Goal: Task Accomplishment & Management: Complete application form

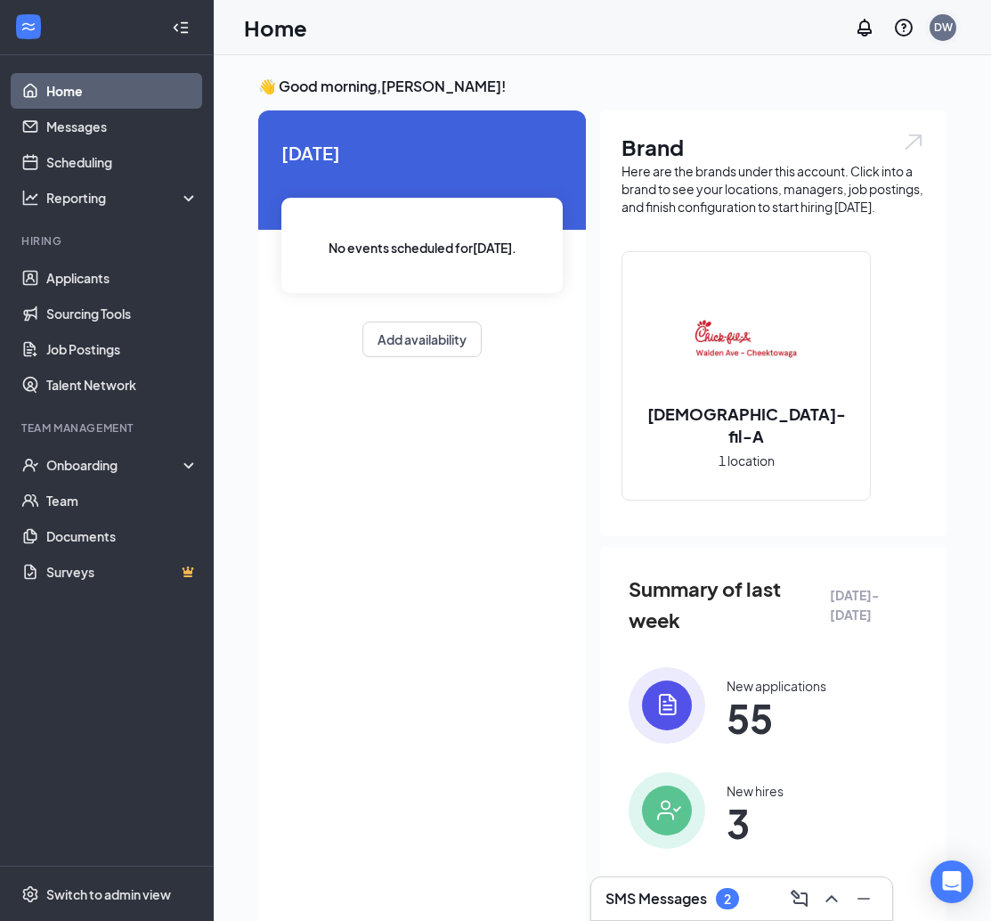
click at [948, 29] on div "DW" at bounding box center [943, 27] width 19 height 15
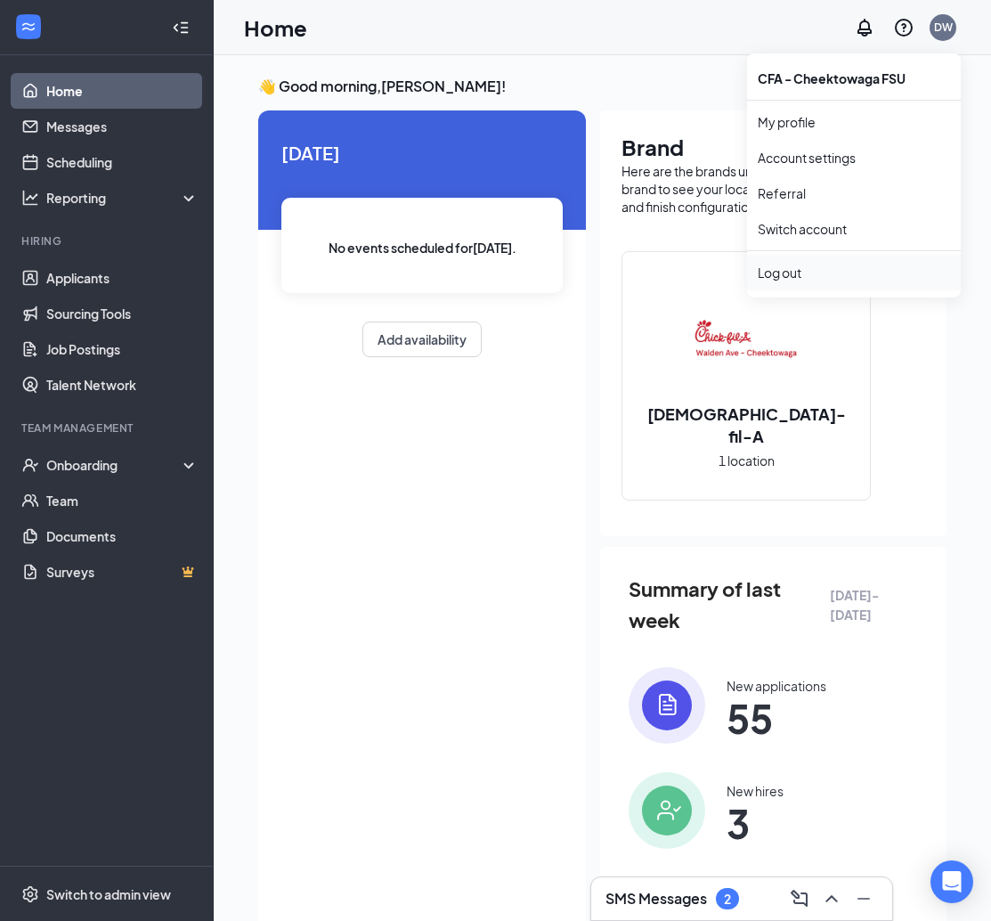
click at [797, 265] on div "Log out" at bounding box center [854, 273] width 192 height 18
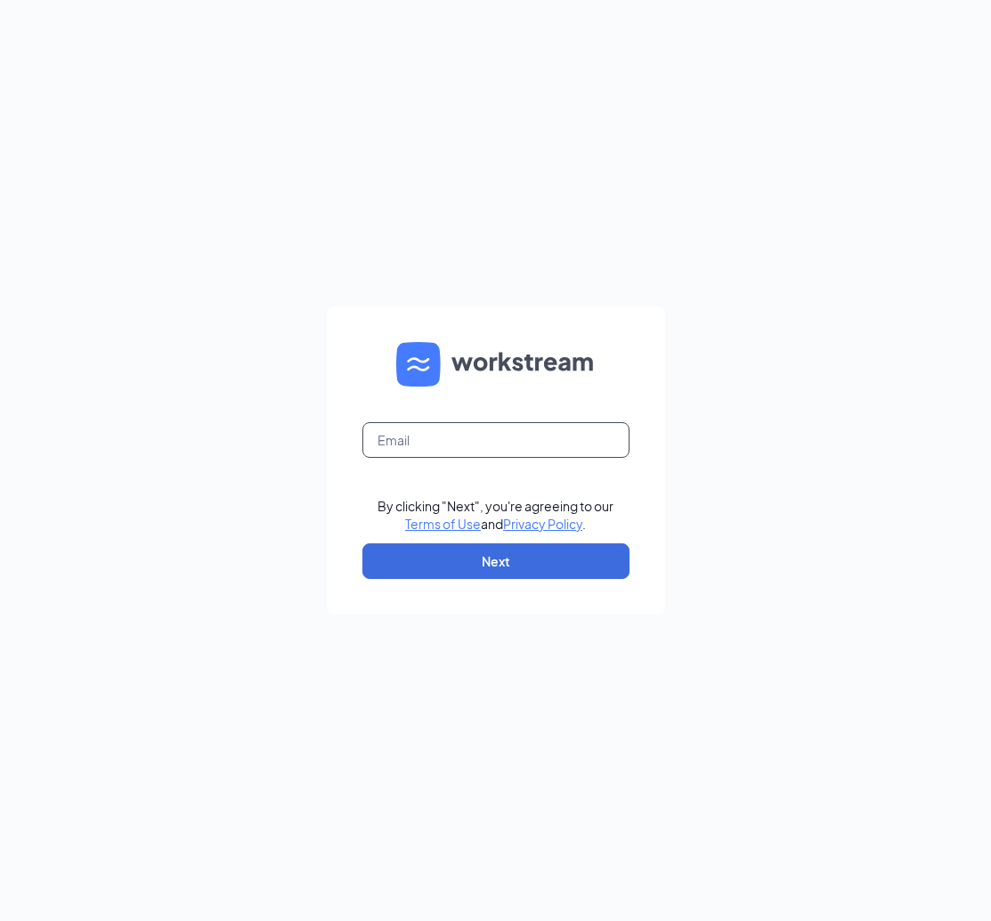
click at [510, 442] on input "text" at bounding box center [496, 440] width 267 height 36
type input "dana.cfa@gmail.com"
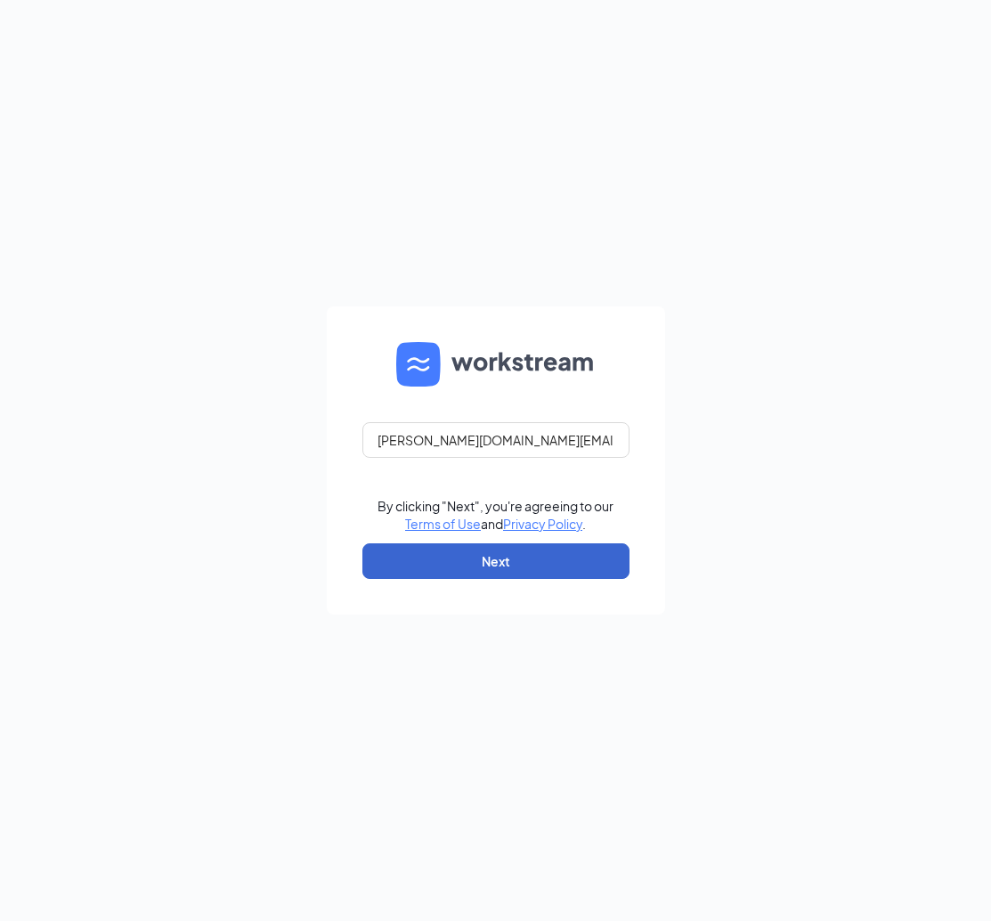
click at [527, 567] on button "Next" at bounding box center [496, 561] width 267 height 36
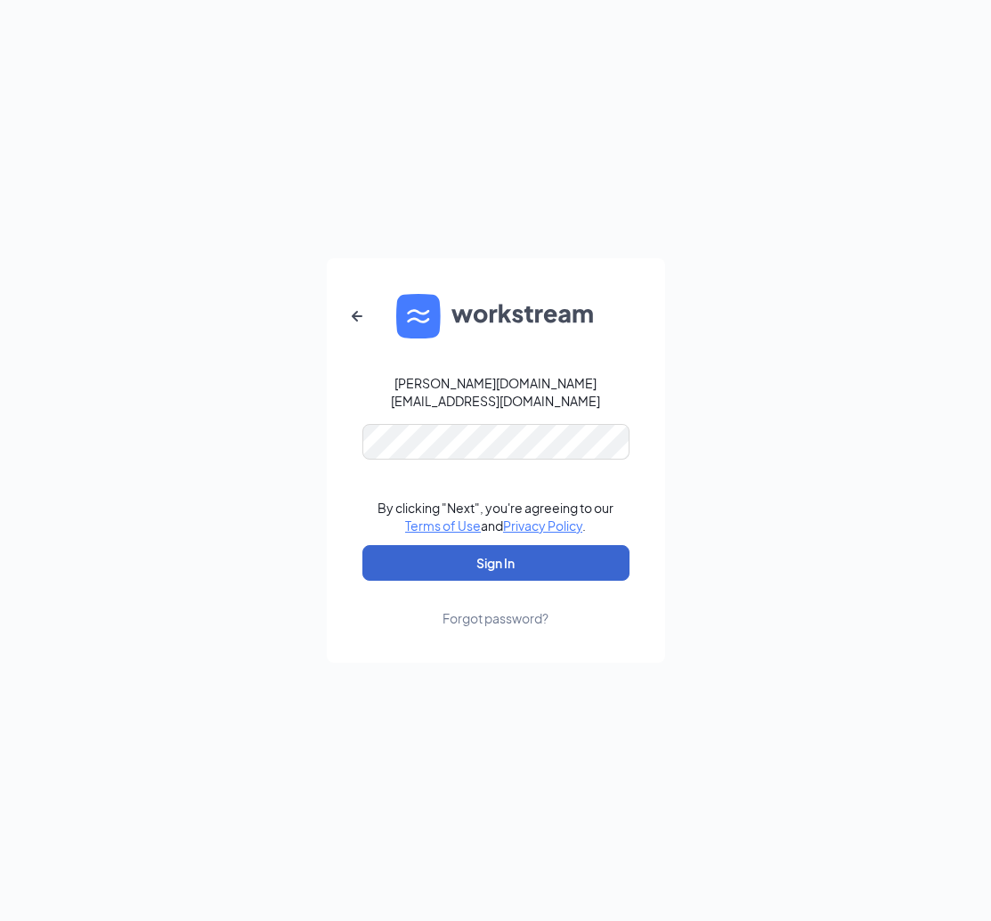
click at [495, 554] on button "Sign In" at bounding box center [496, 563] width 267 height 36
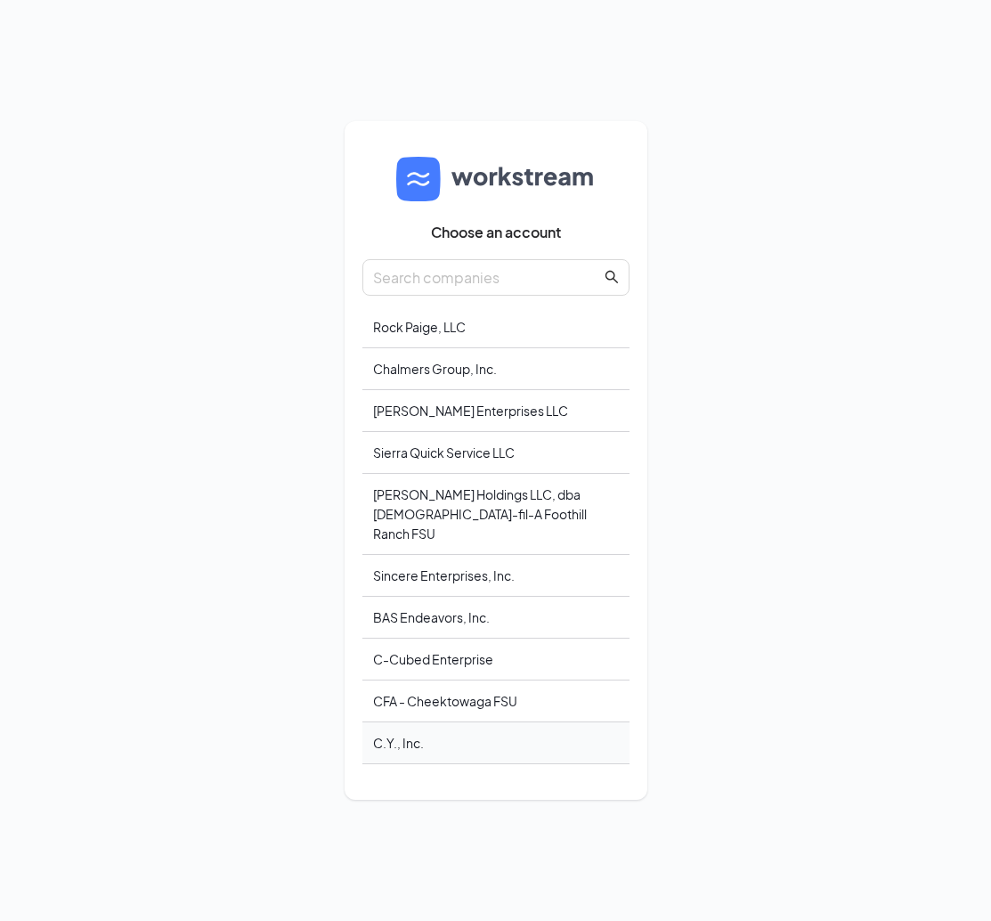
click at [411, 729] on div "C.Y., Inc." at bounding box center [496, 743] width 267 height 42
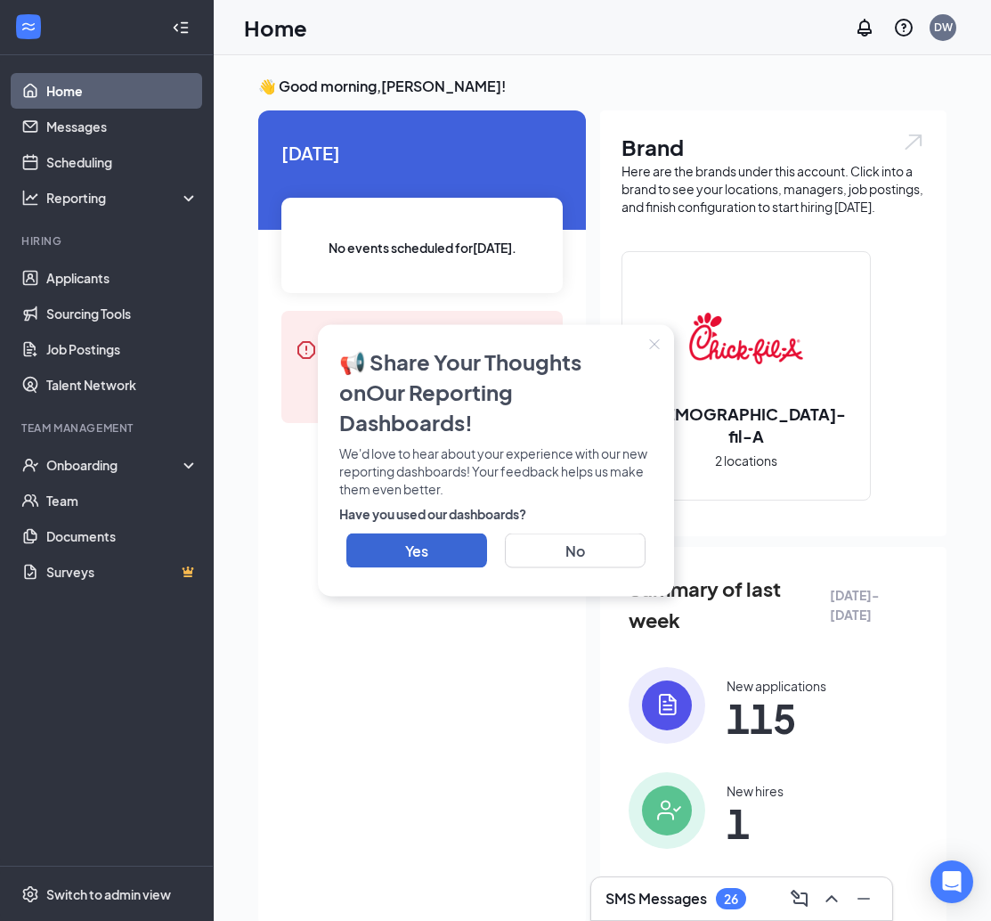
click at [656, 349] on icon "Close" at bounding box center [654, 344] width 10 height 10
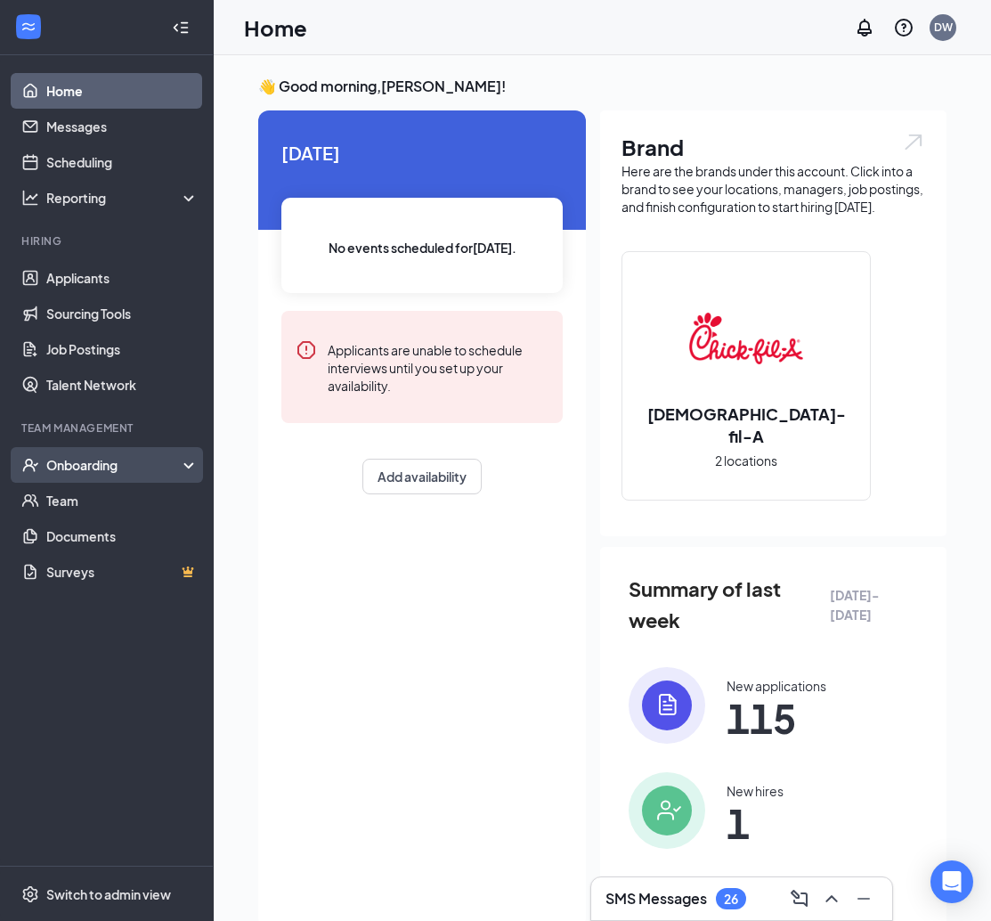
drag, startPoint x: 109, startPoint y: 458, endPoint x: 103, endPoint y: 468, distance: 11.2
click at [108, 459] on div "Onboarding" at bounding box center [114, 465] width 137 height 18
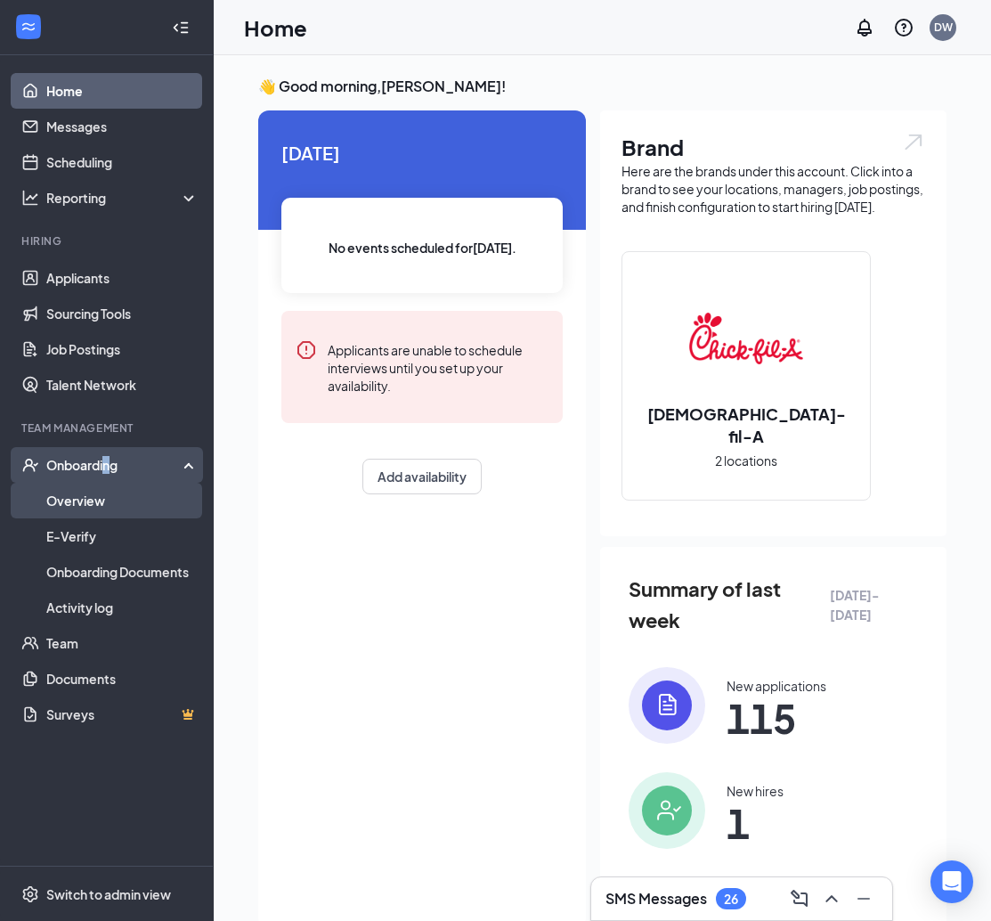
click at [84, 495] on link "Overview" at bounding box center [122, 501] width 152 height 36
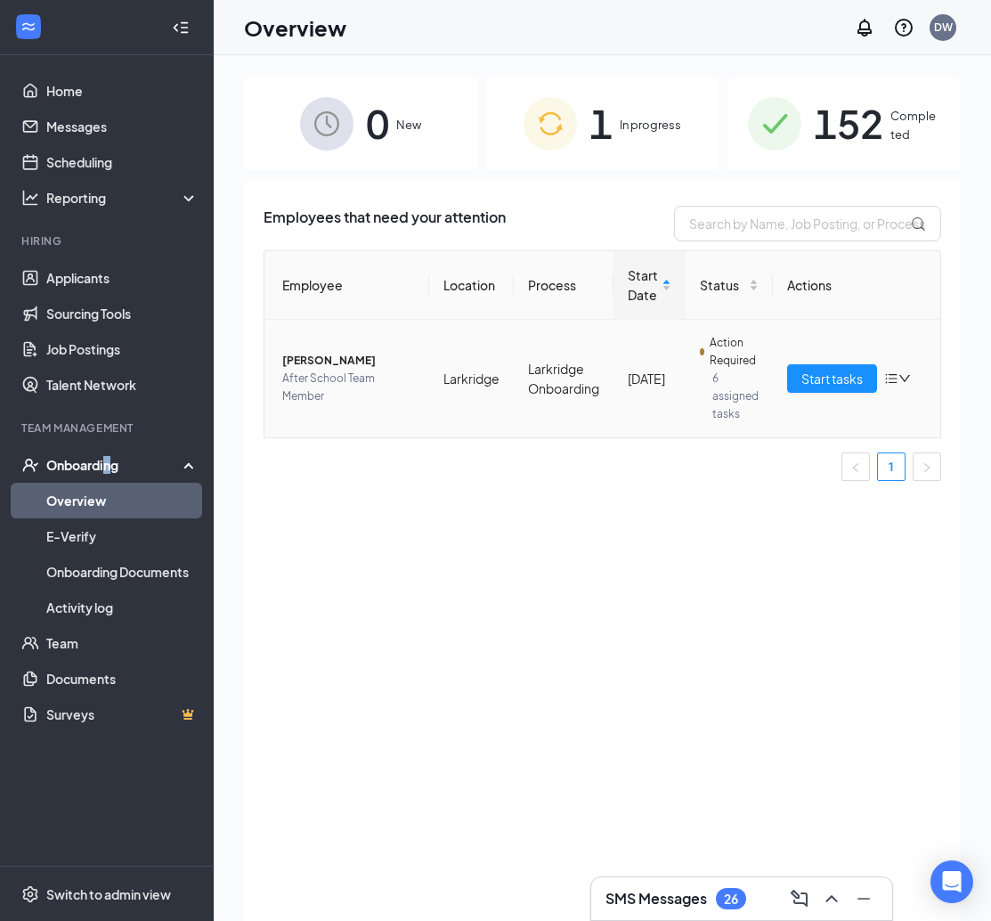
click at [805, 384] on span "Start tasks" at bounding box center [832, 379] width 61 height 20
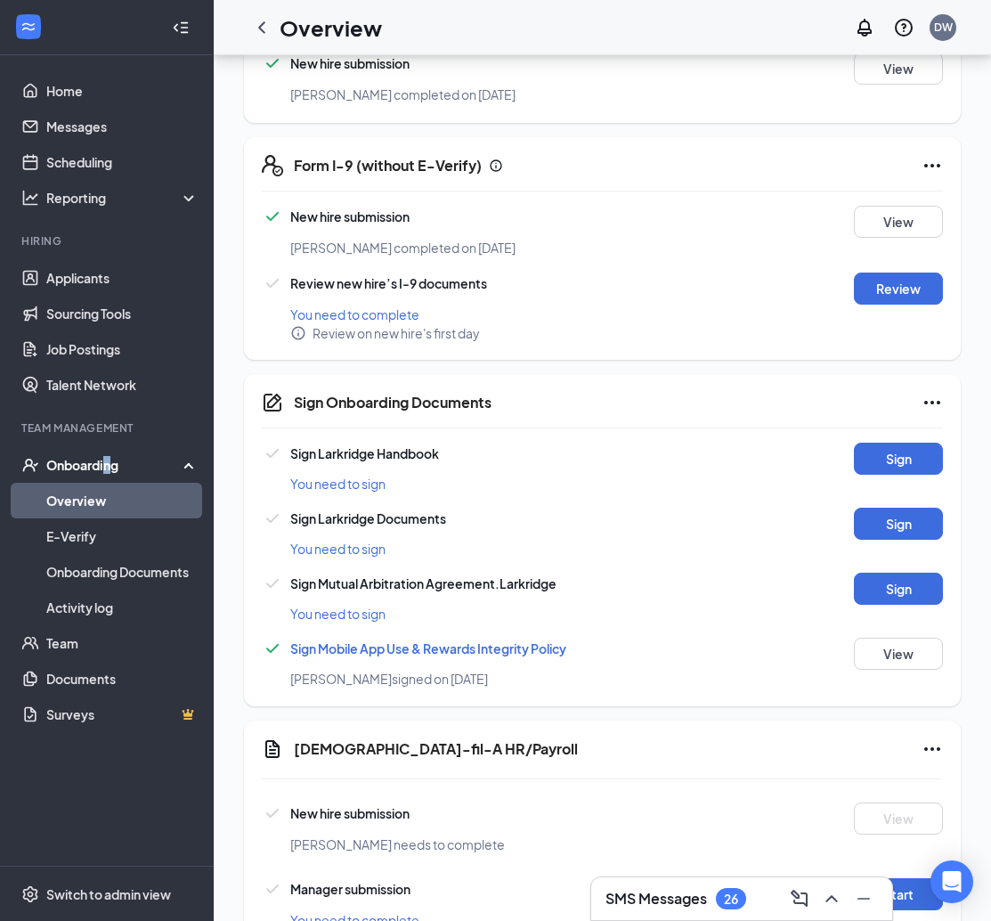
scroll to position [478, 0]
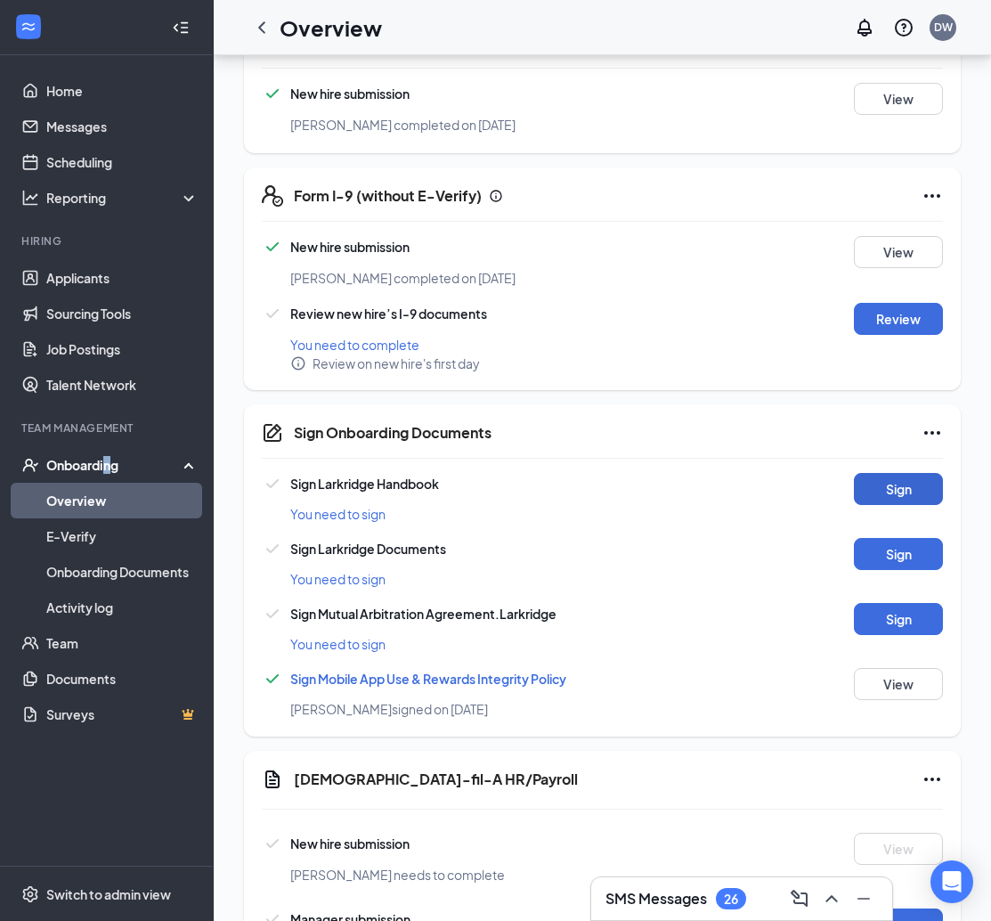
click at [927, 495] on button "Sign" at bounding box center [898, 489] width 89 height 32
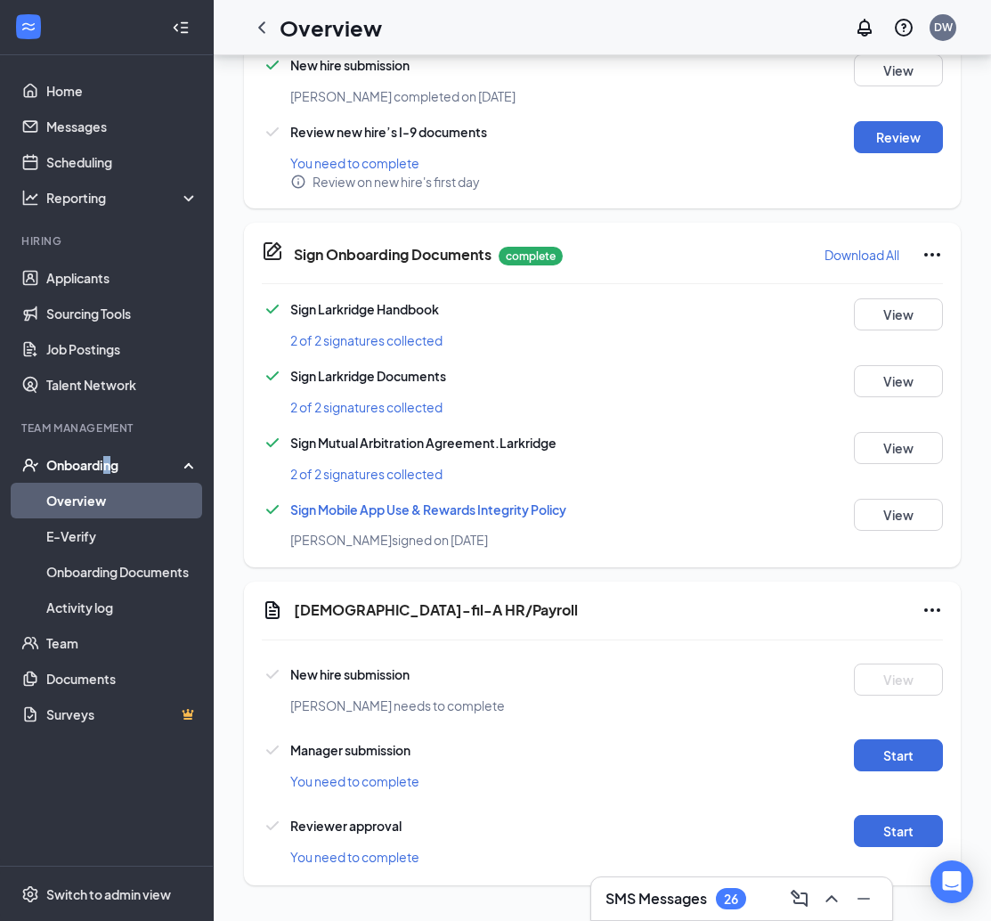
scroll to position [660, 0]
click at [887, 758] on button "Start" at bounding box center [898, 755] width 89 height 32
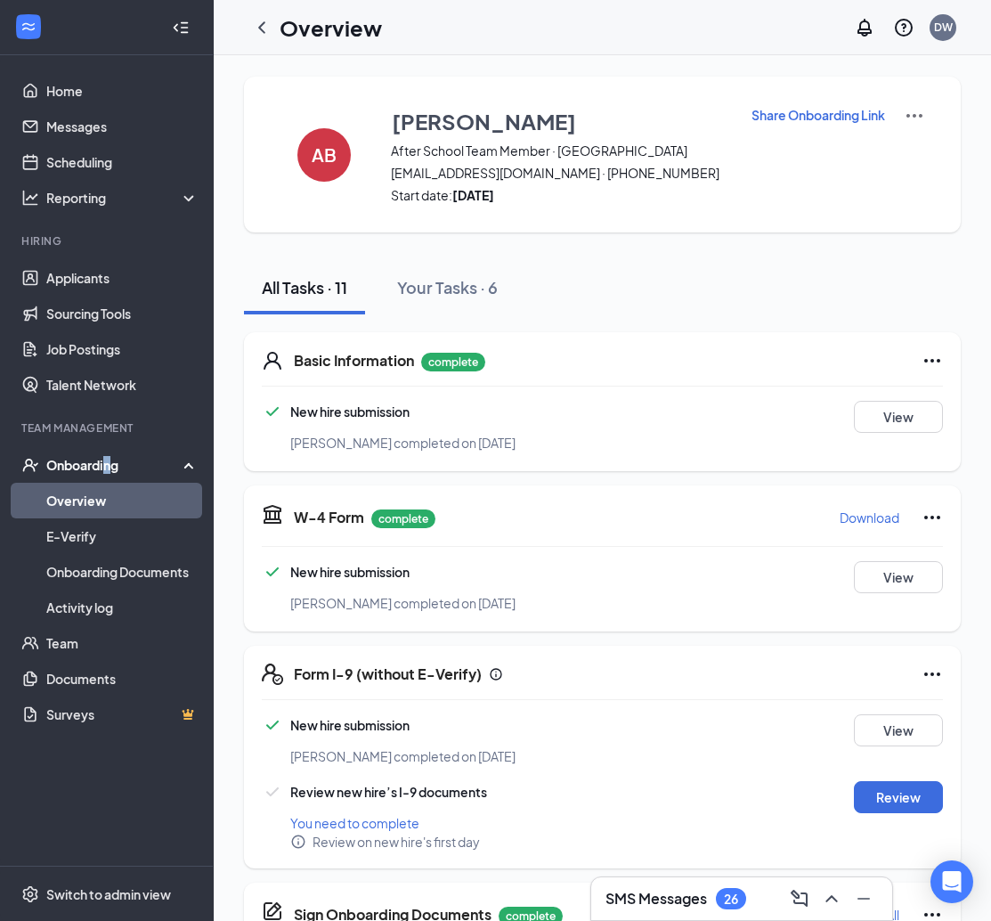
scroll to position [0, 0]
click at [886, 428] on button "View" at bounding box center [898, 417] width 89 height 32
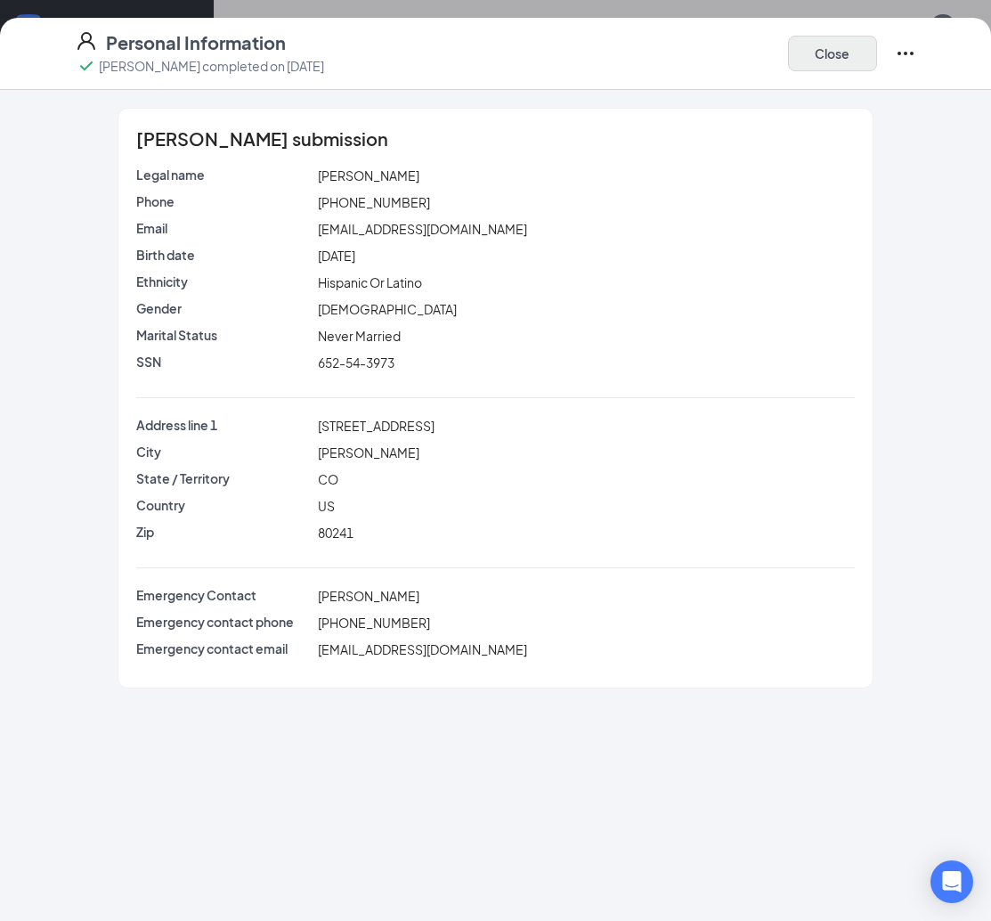
click at [820, 53] on button "Close" at bounding box center [832, 54] width 89 height 36
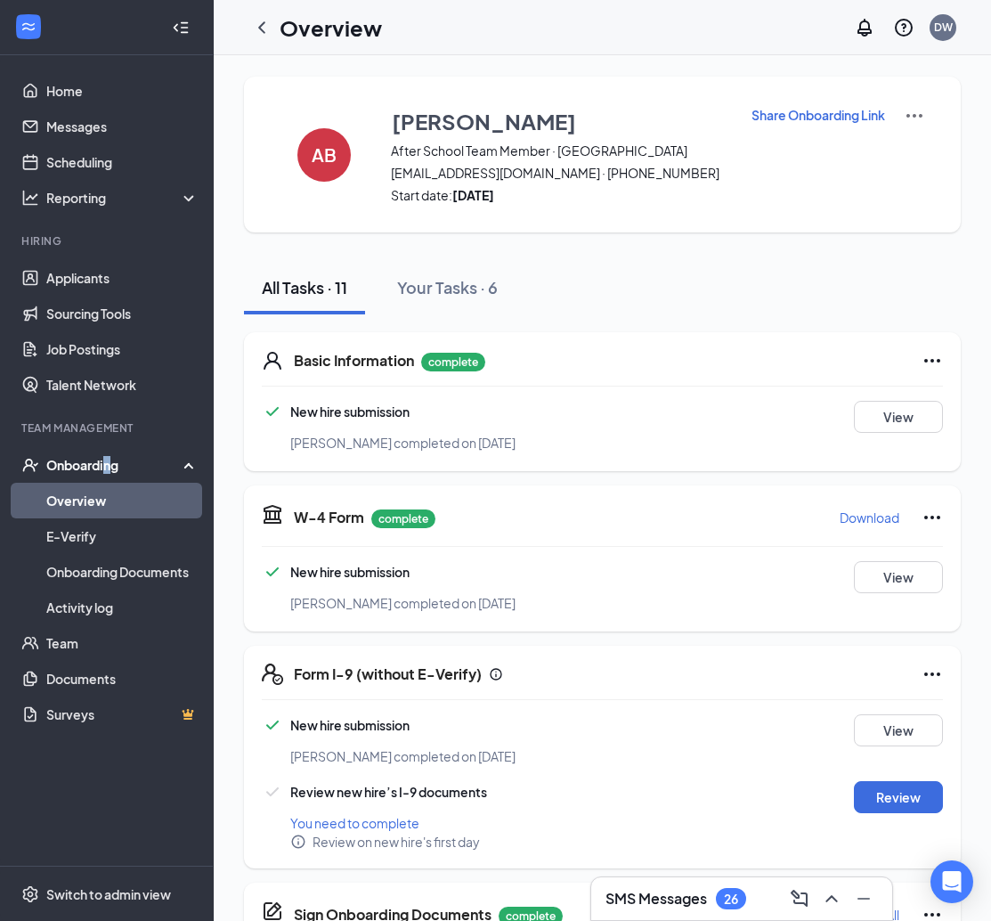
scroll to position [-1, 0]
click at [829, 122] on p "Share Onboarding Link" at bounding box center [819, 115] width 134 height 18
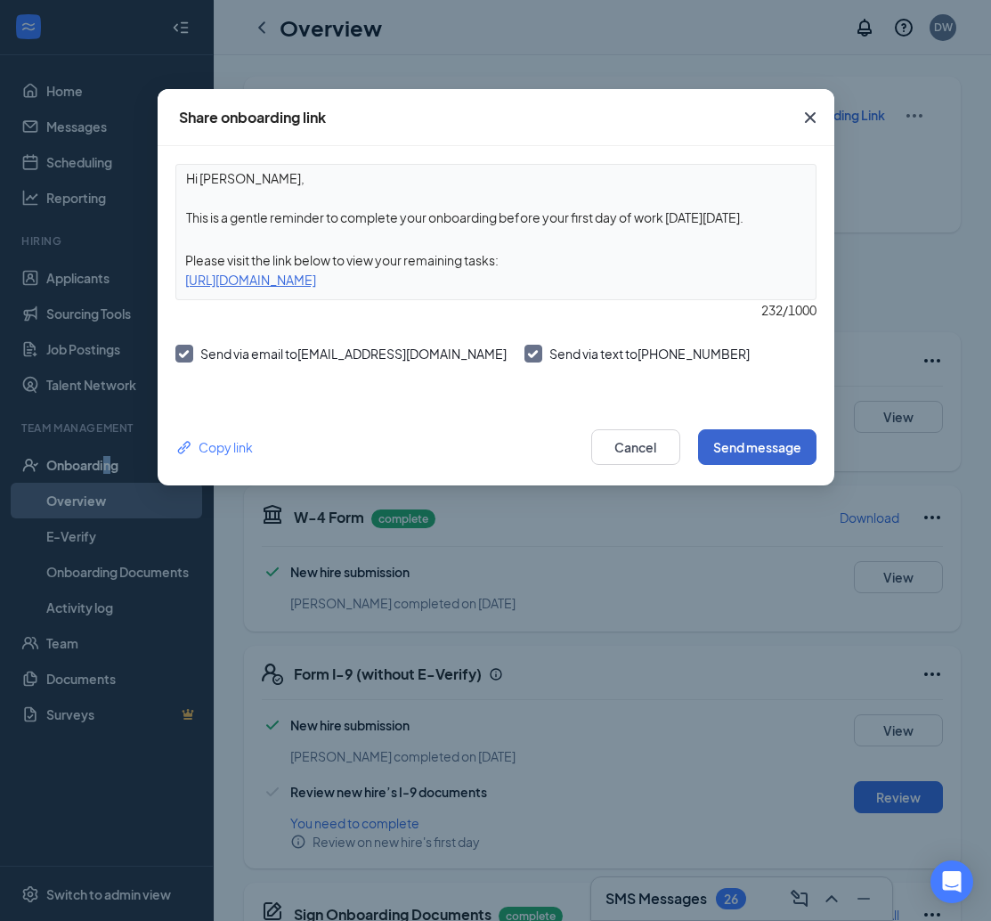
click at [757, 441] on button "Send message" at bounding box center [757, 447] width 118 height 36
